Goal: Task Accomplishment & Management: Manage account settings

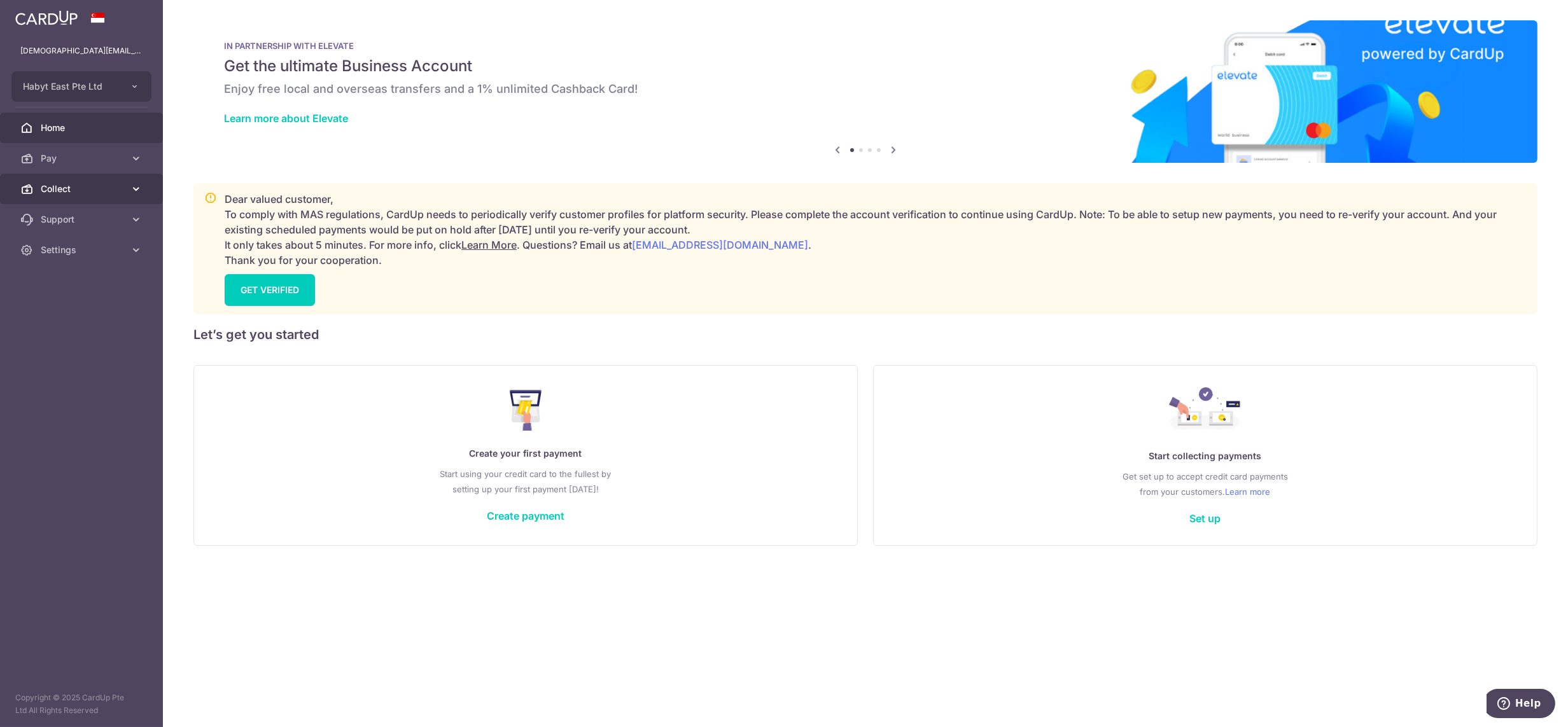
click at [77, 196] on link "Collect" at bounding box center [81, 189] width 163 height 31
click at [76, 219] on span "Dashboard" at bounding box center [83, 219] width 84 height 13
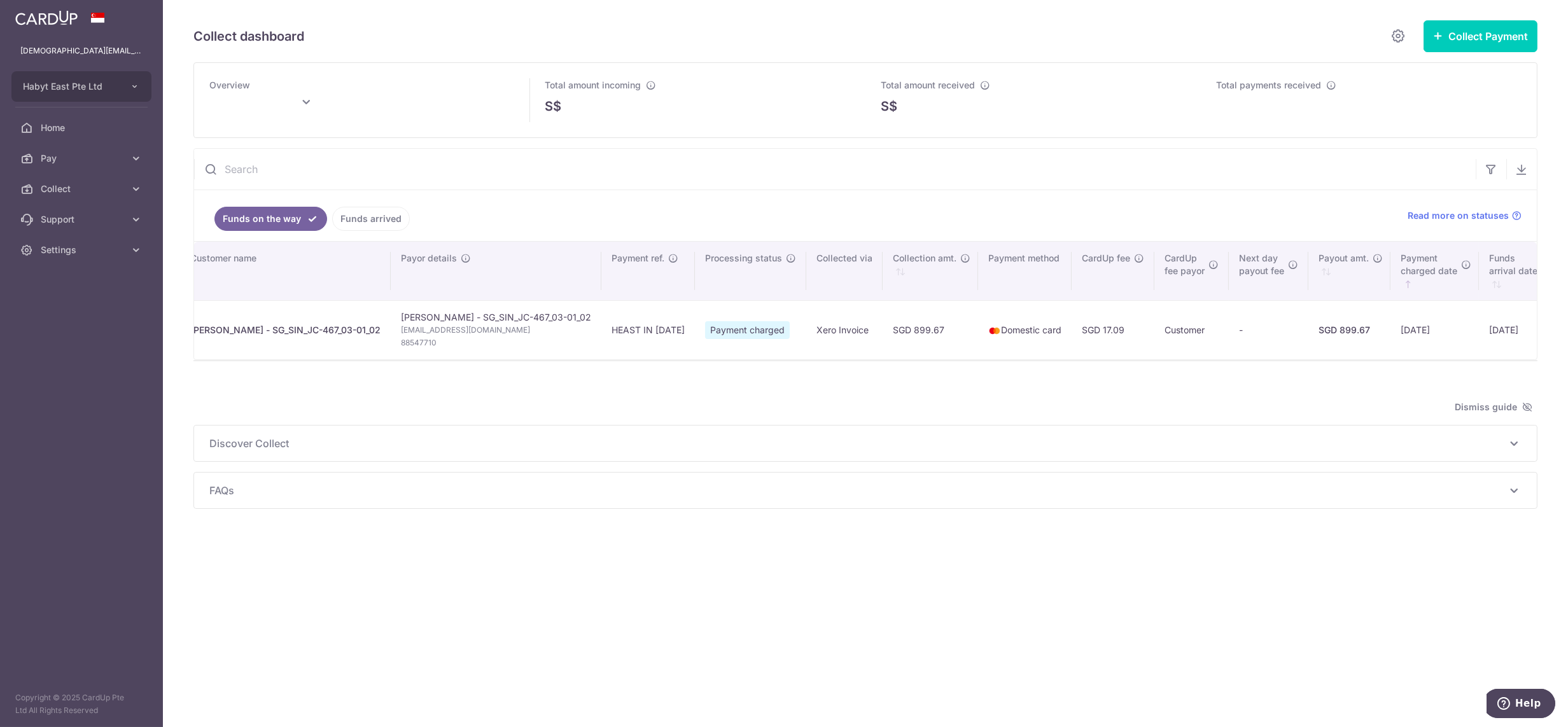
scroll to position [0, 10]
click at [54, 249] on span "Settings" at bounding box center [83, 249] width 84 height 13
click at [80, 310] on span "Logout" at bounding box center [83, 311] width 84 height 13
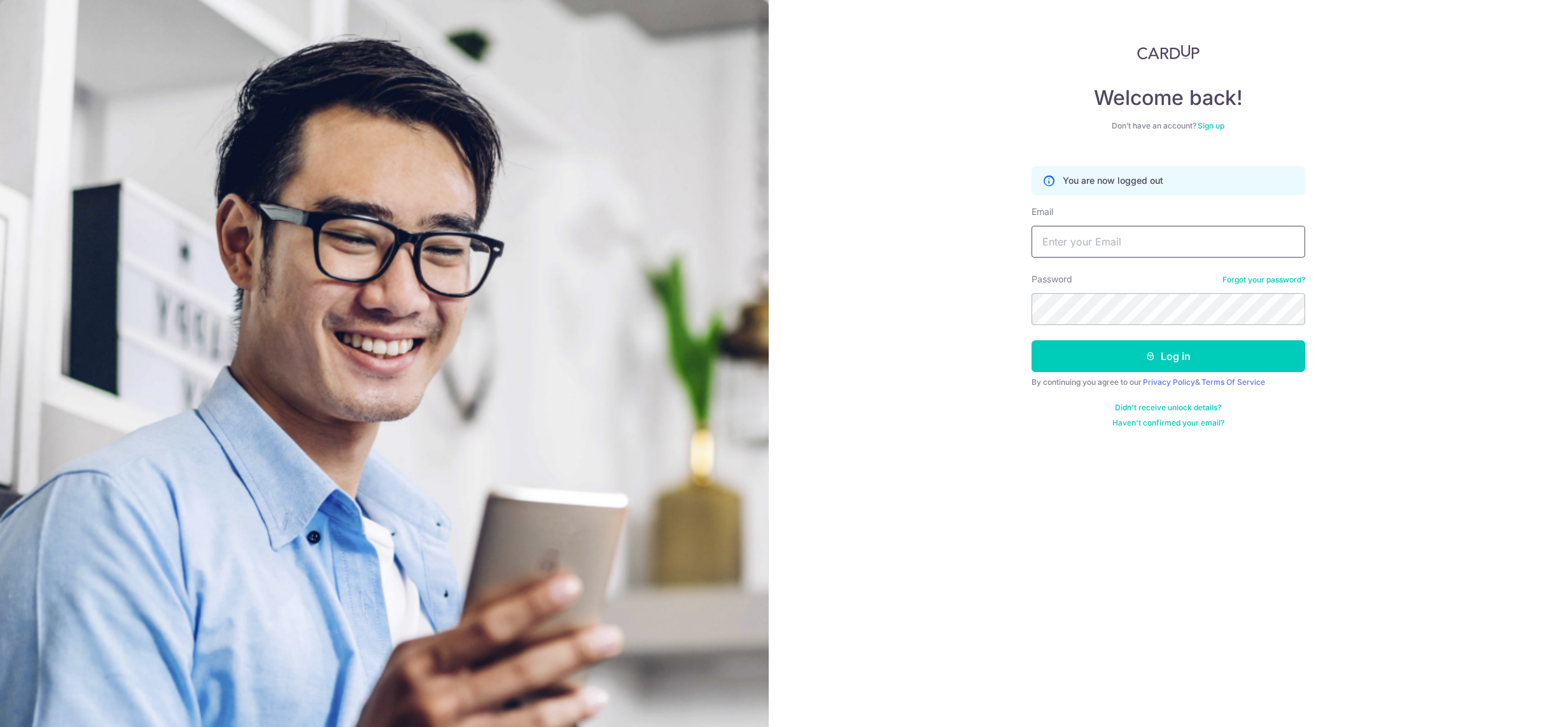
click at [1116, 241] on input "Email" at bounding box center [1169, 241] width 274 height 32
paste input "lady.labarda+hone@habyt.com"
type input "lady.labarda+hone@habyt.com"
click at [1182, 359] on button "Log in" at bounding box center [1169, 355] width 274 height 32
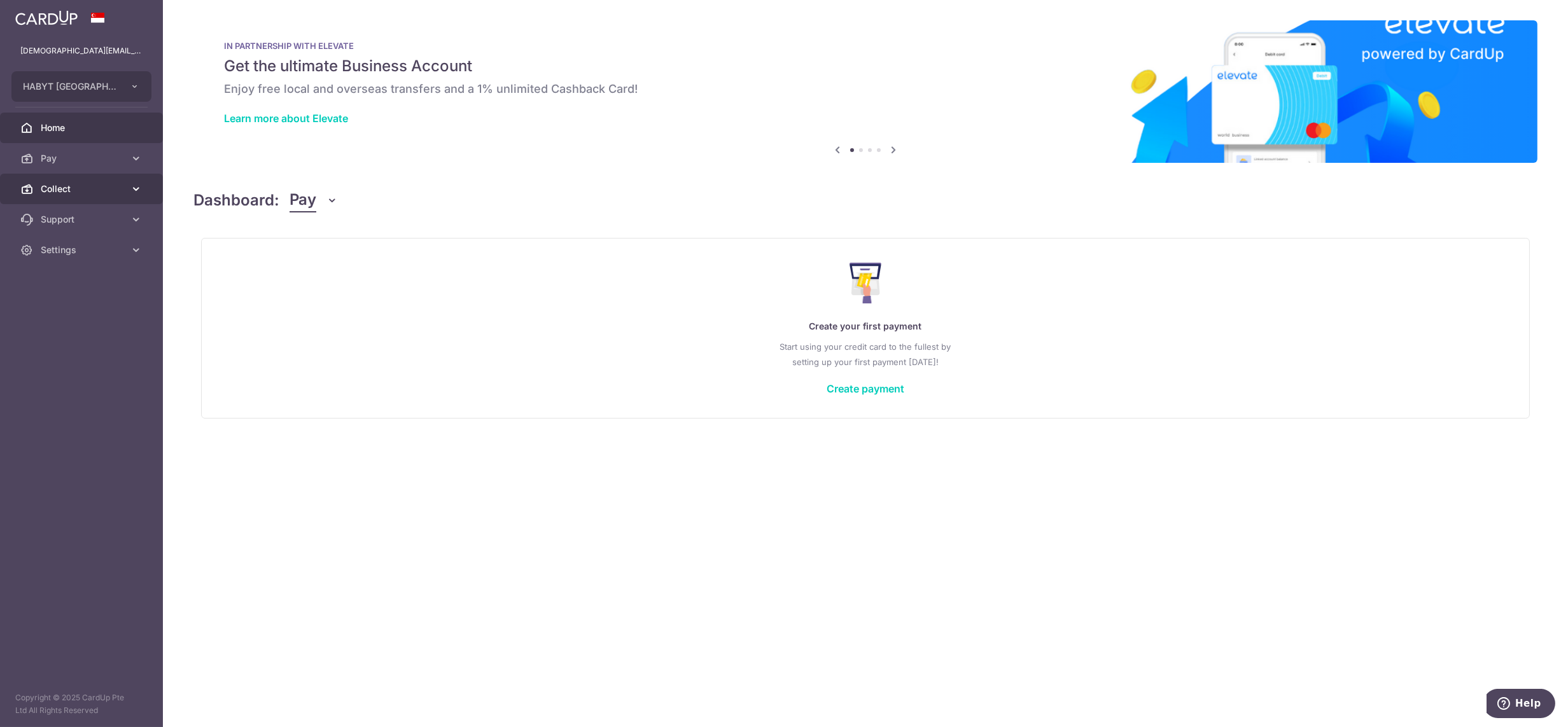
click at [72, 188] on span "Collect" at bounding box center [83, 188] width 84 height 13
